Goal: Check status: Check status

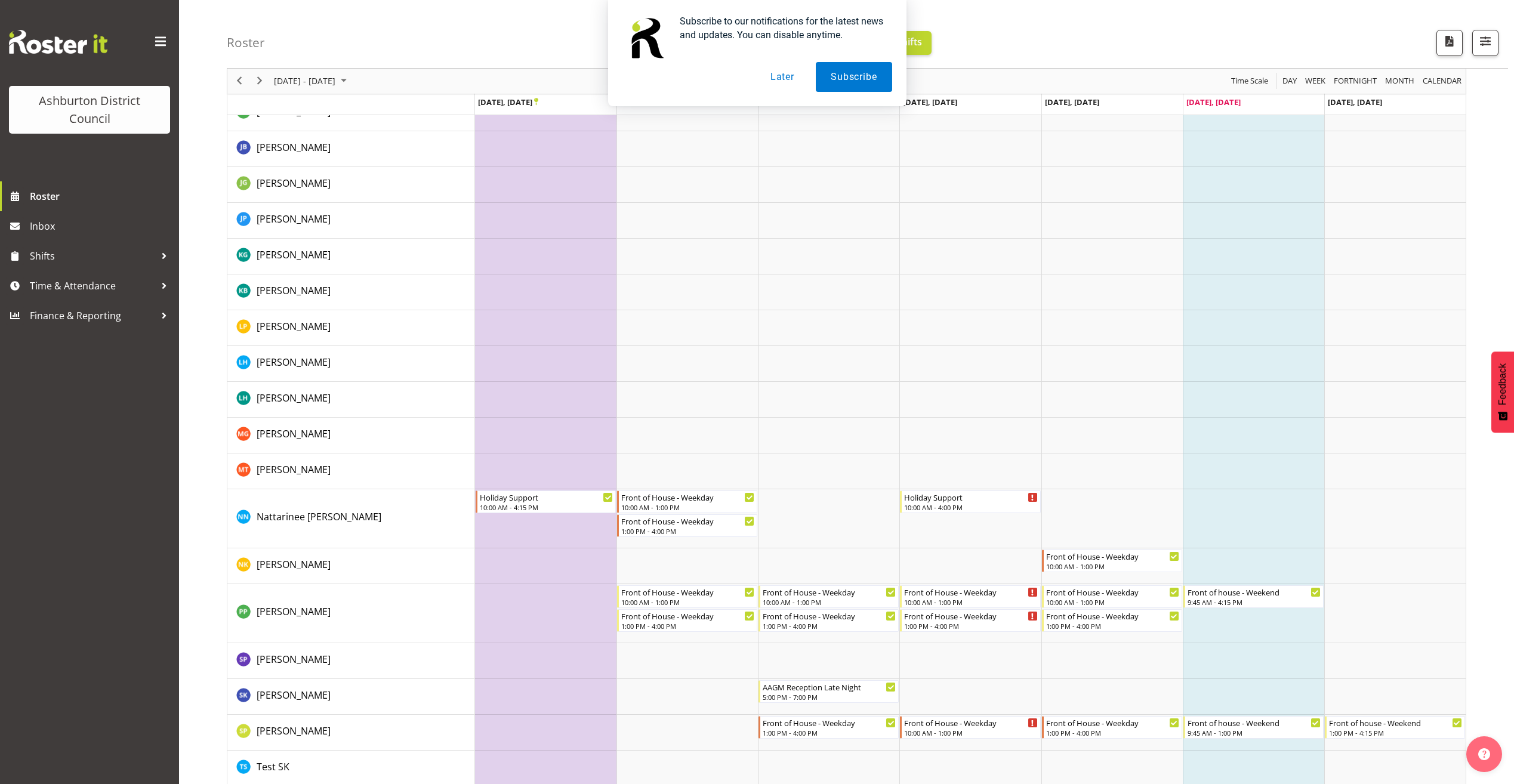
scroll to position [466, 0]
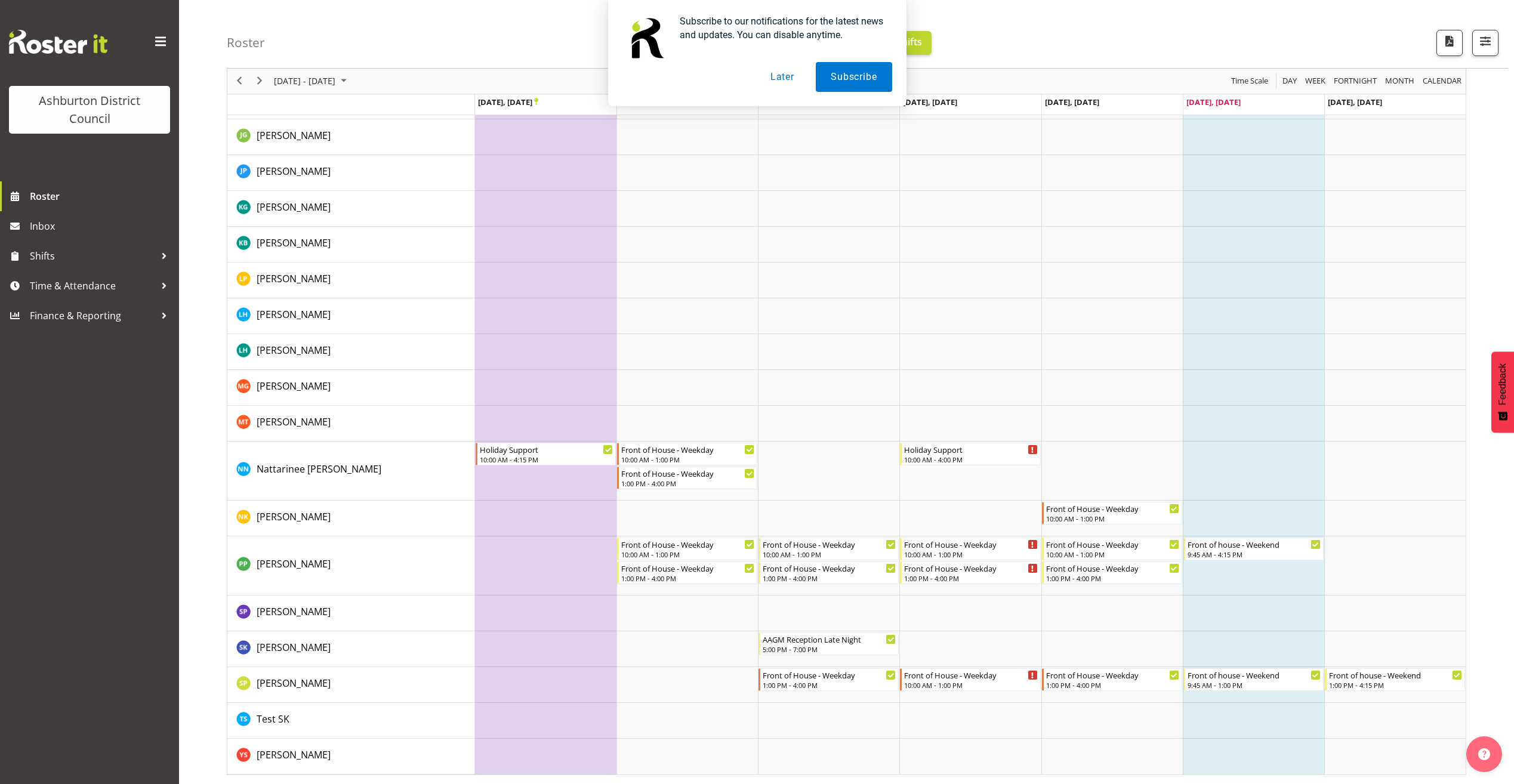
click at [239, 84] on div "Subscribe to our notifications for the latest news and updates. You can disable…" at bounding box center [757, 53] width 1514 height 106
click at [240, 81] on div "Subscribe to our notifications for the latest news and updates. You can disable…" at bounding box center [757, 53] width 1514 height 106
click at [784, 78] on button "Later" at bounding box center [782, 77] width 54 height 30
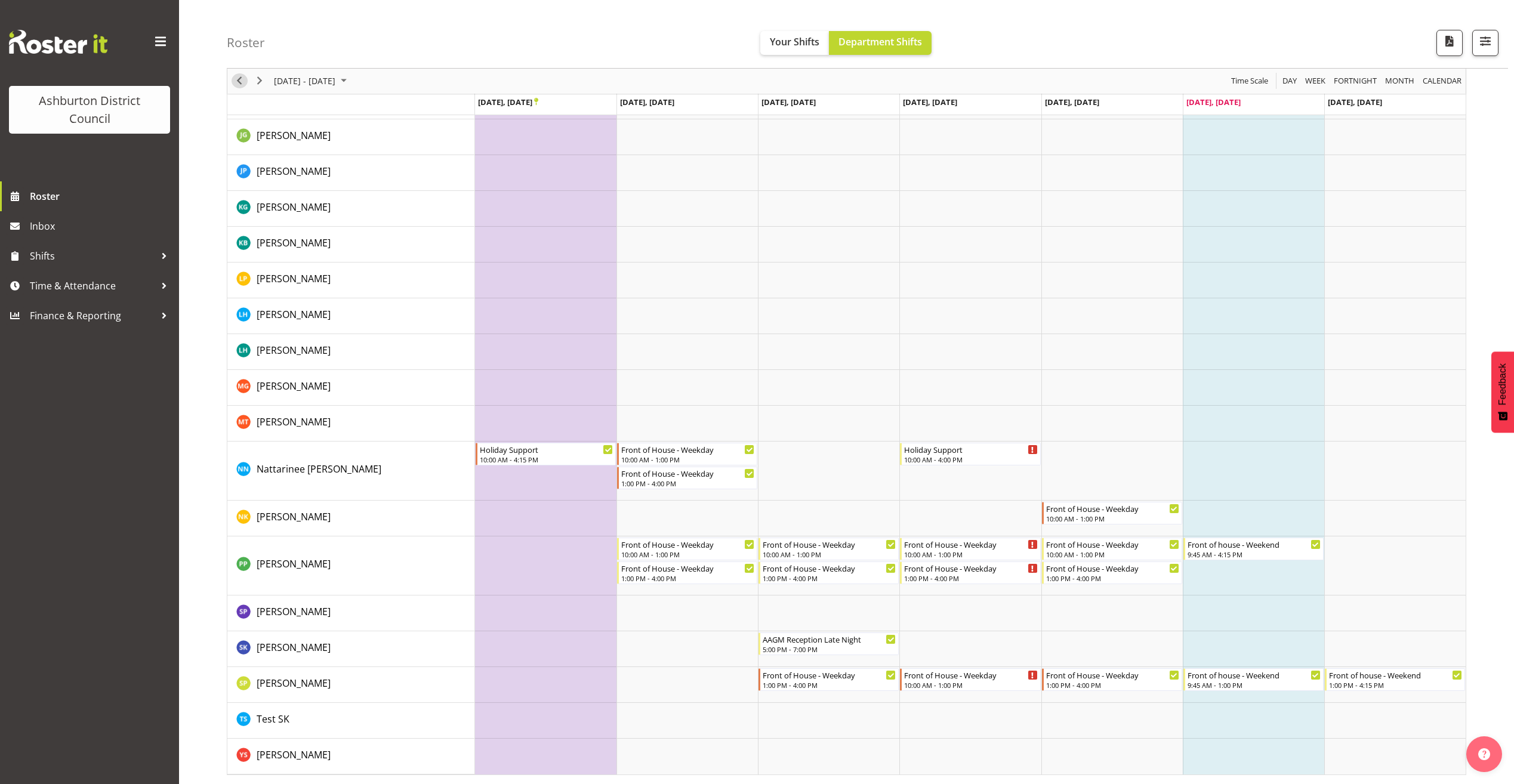
click at [237, 83] on span "Previous" at bounding box center [239, 81] width 14 height 15
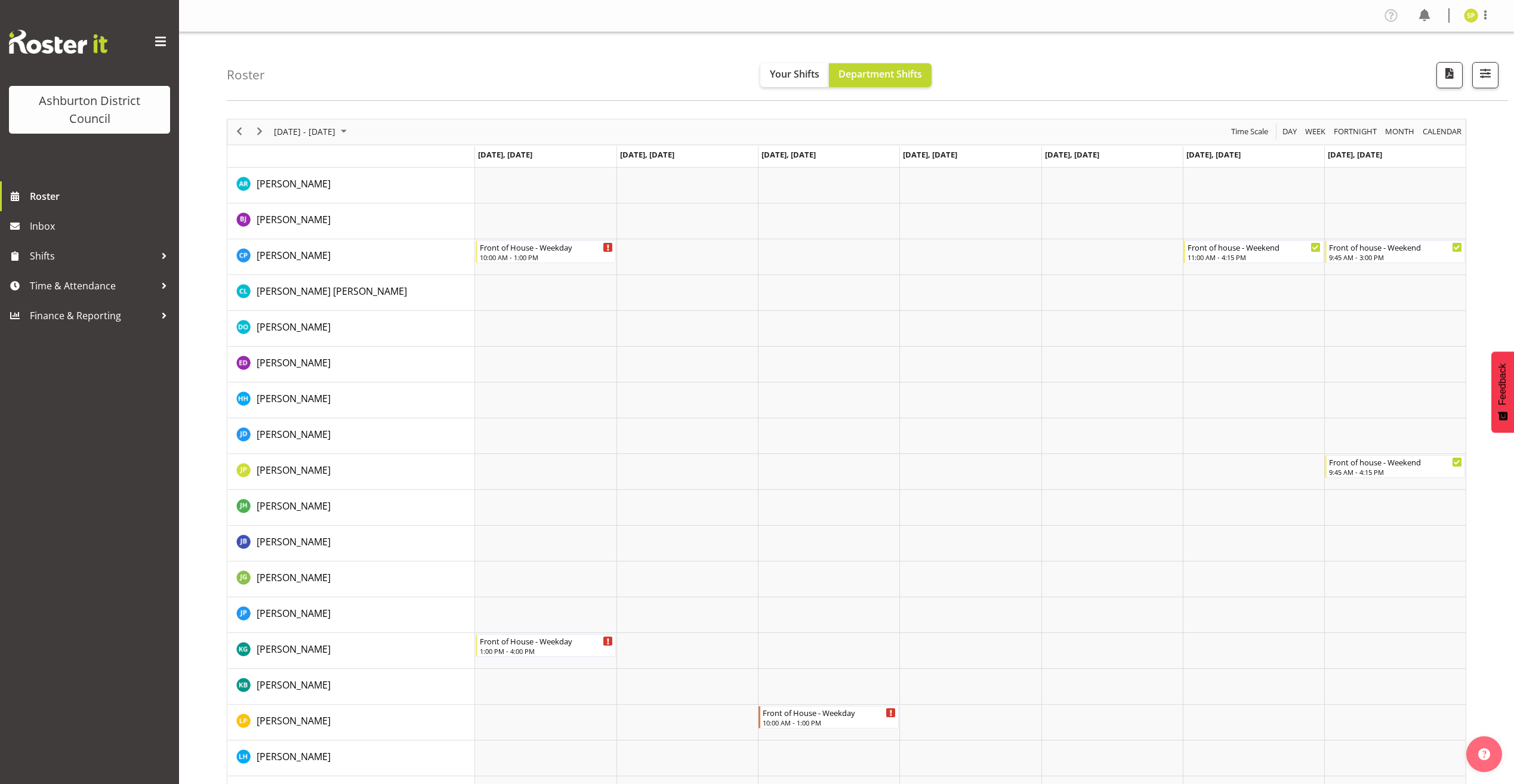
scroll to position [419, 0]
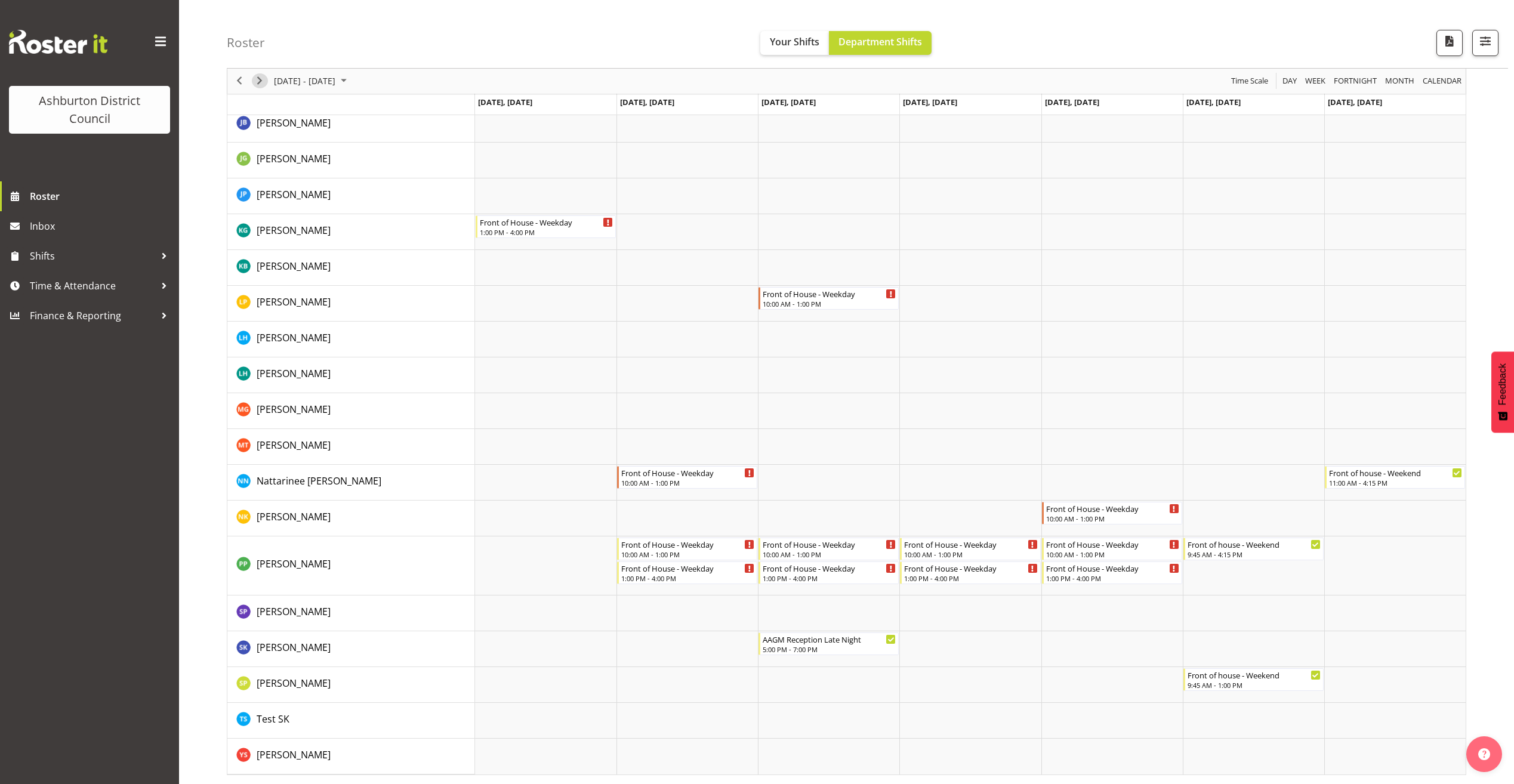
click at [258, 75] on span "Next" at bounding box center [260, 81] width 14 height 15
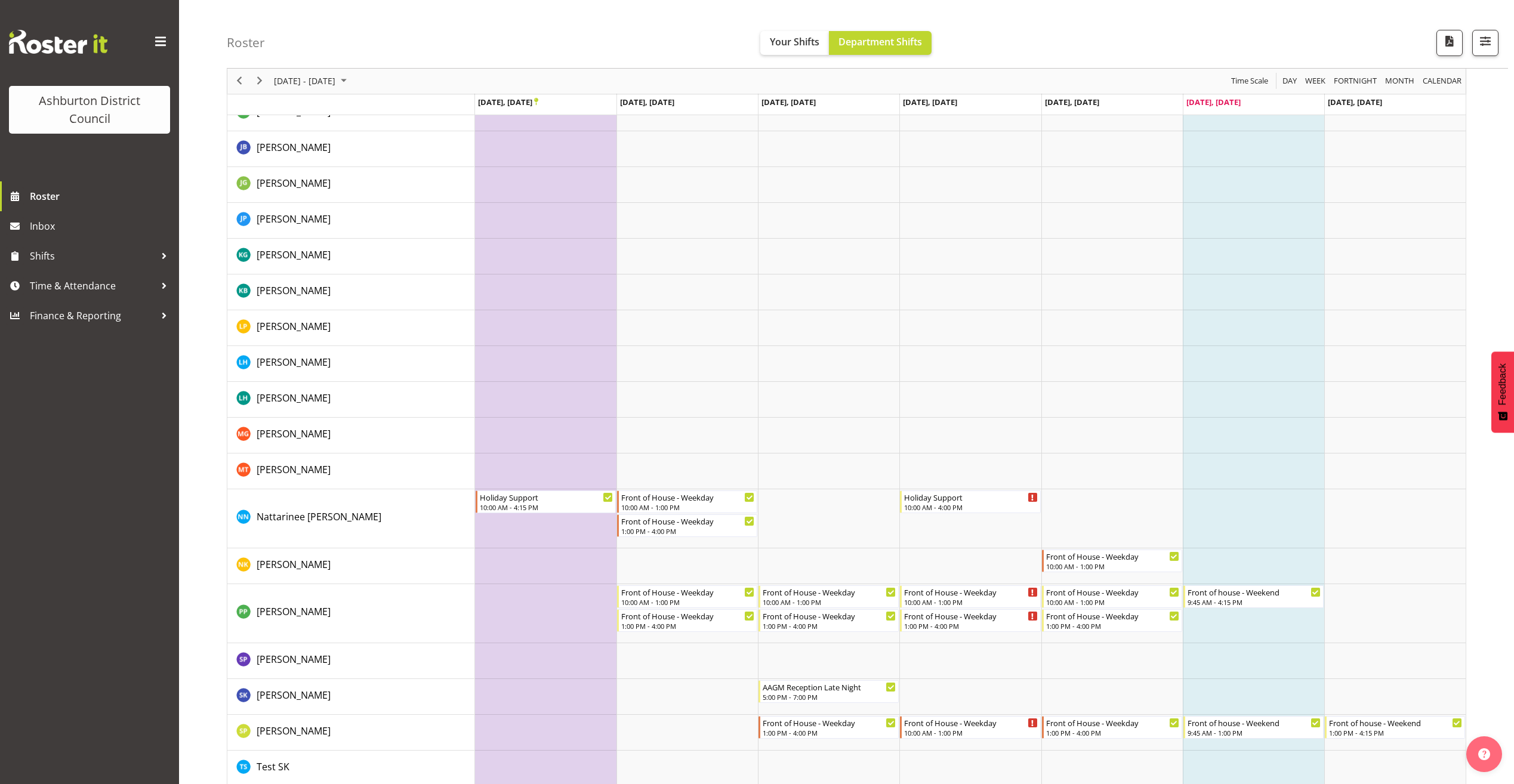
scroll to position [466, 0]
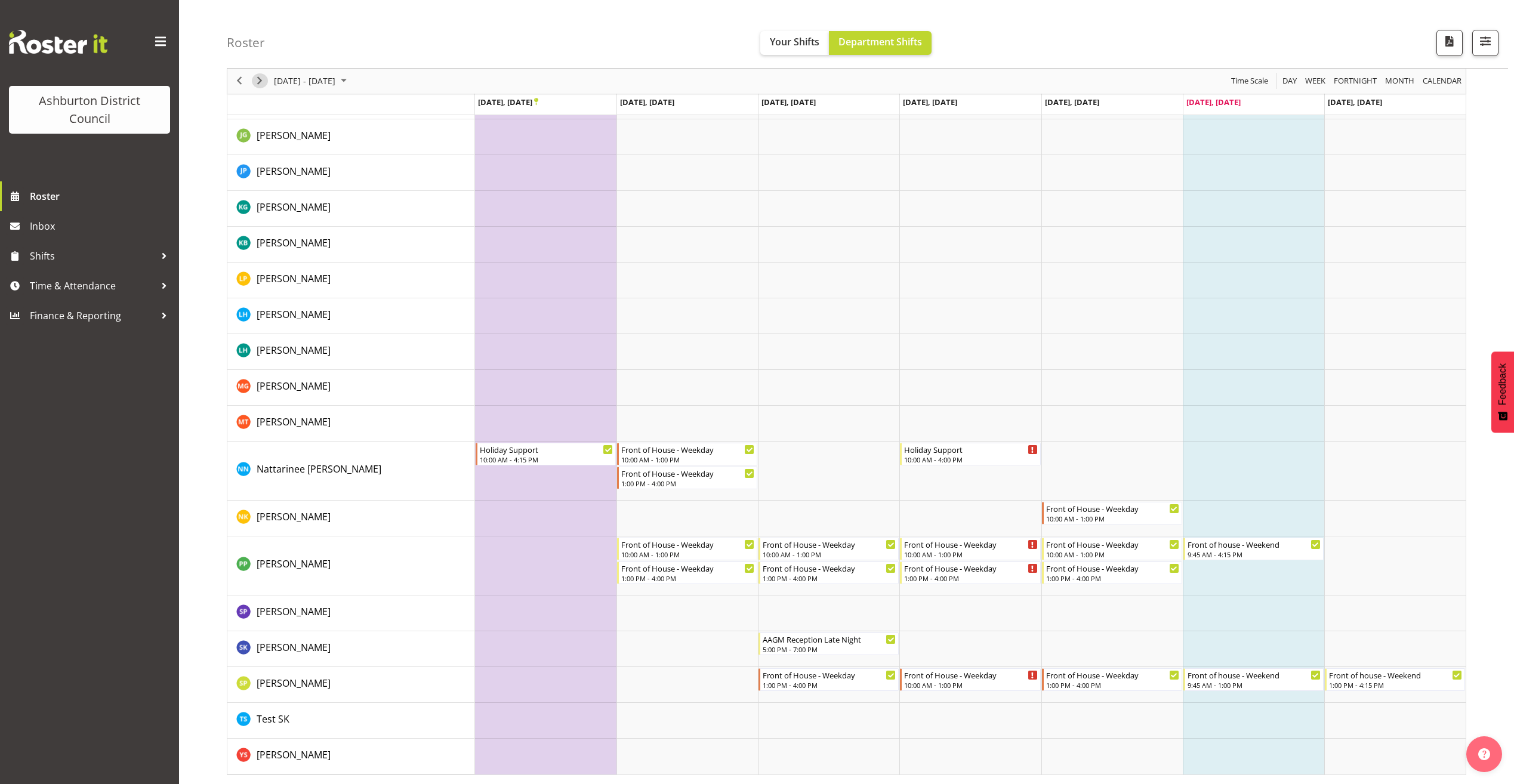
click at [262, 83] on span "Next" at bounding box center [260, 81] width 14 height 15
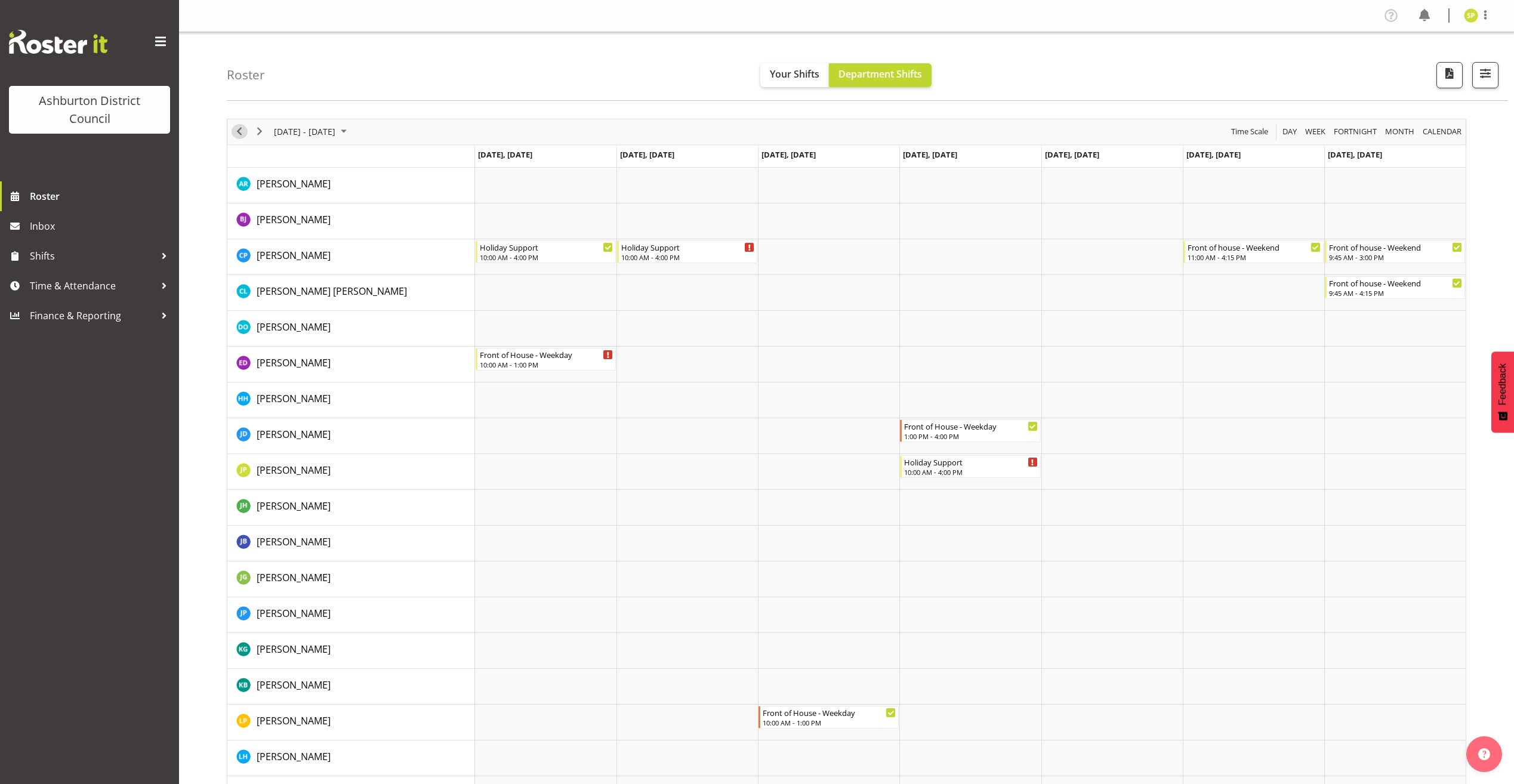
click at [242, 138] on span "Previous" at bounding box center [239, 132] width 14 height 15
